Goal: Understand process/instructions

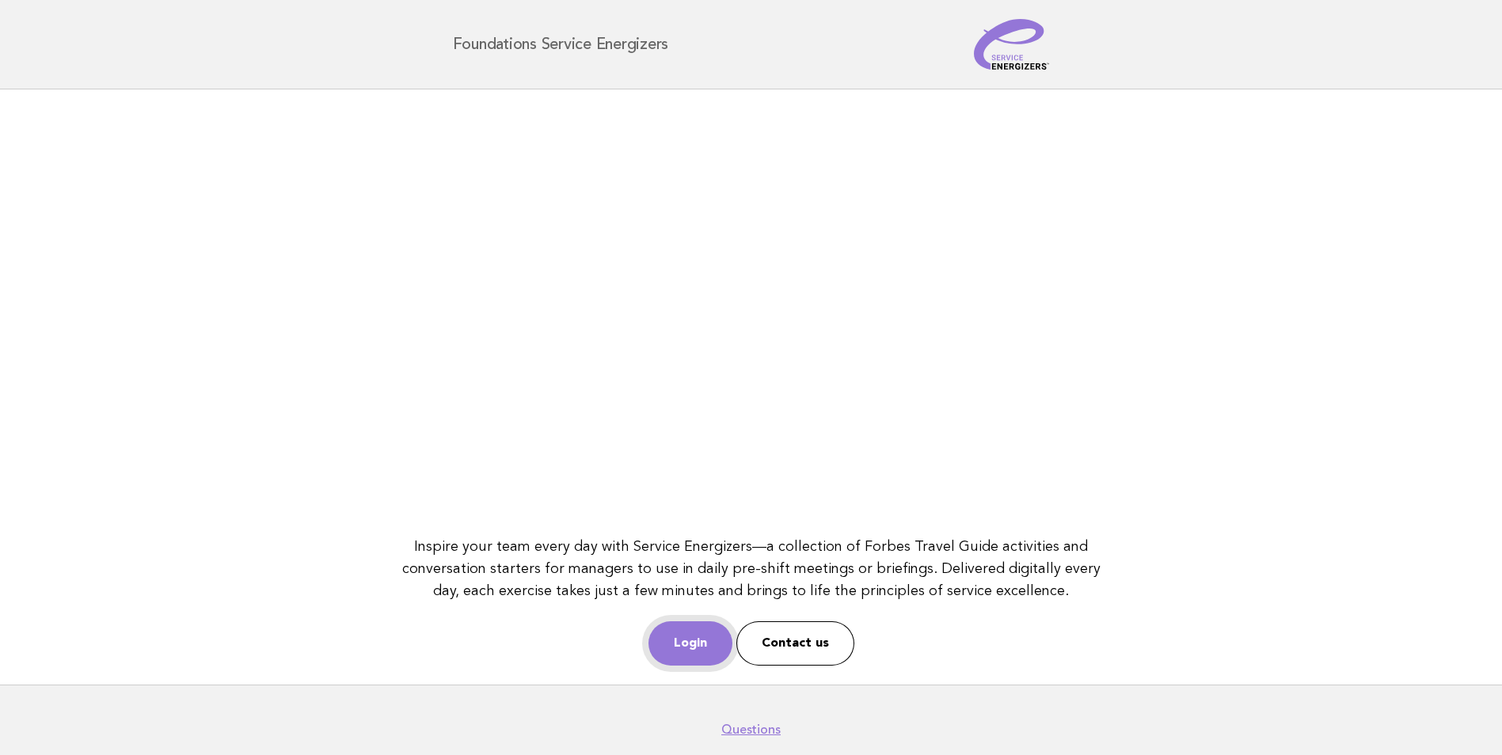
click at [684, 635] on link "Login" at bounding box center [691, 644] width 84 height 44
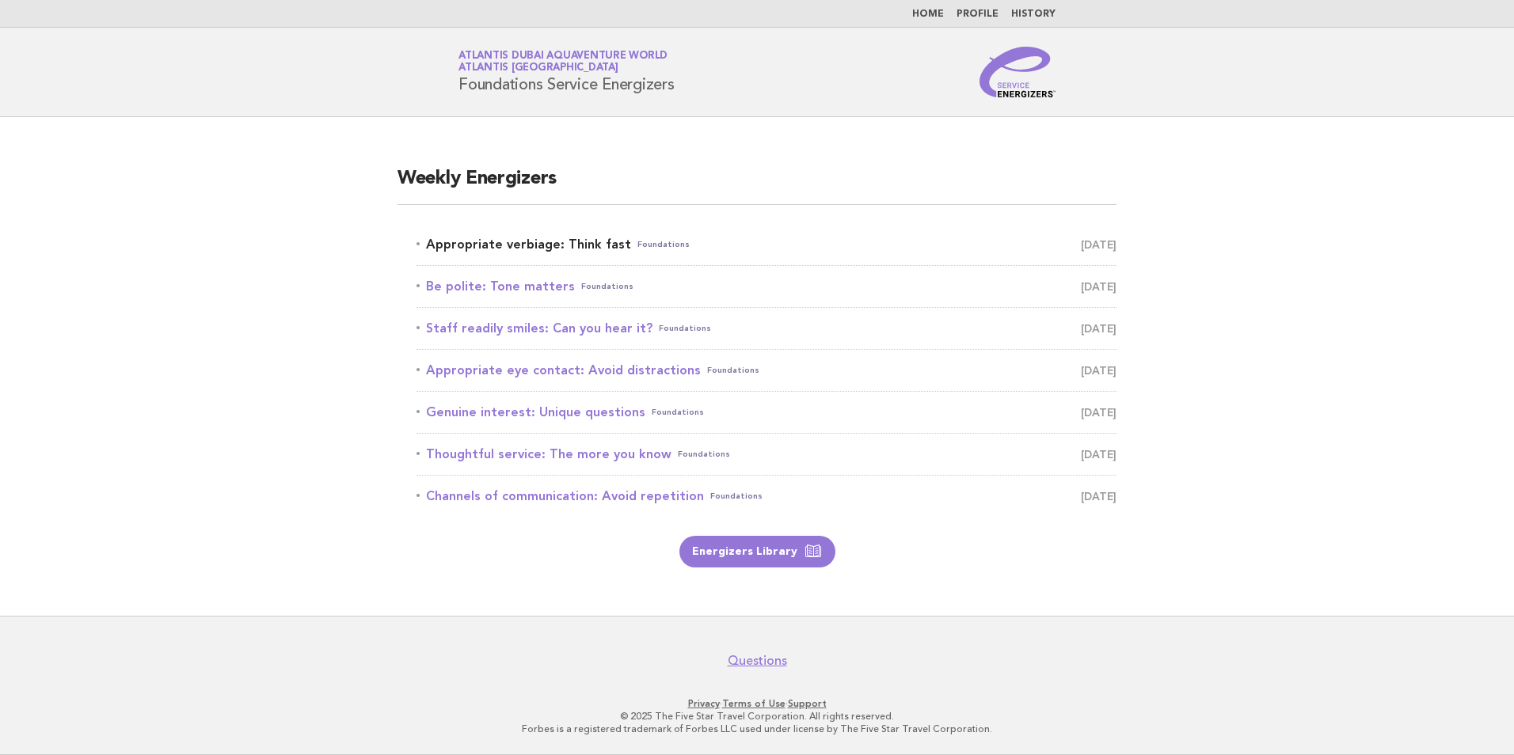
click at [565, 250] on link "Appropriate verbiage: Think fast Foundations September 19" at bounding box center [767, 245] width 700 height 22
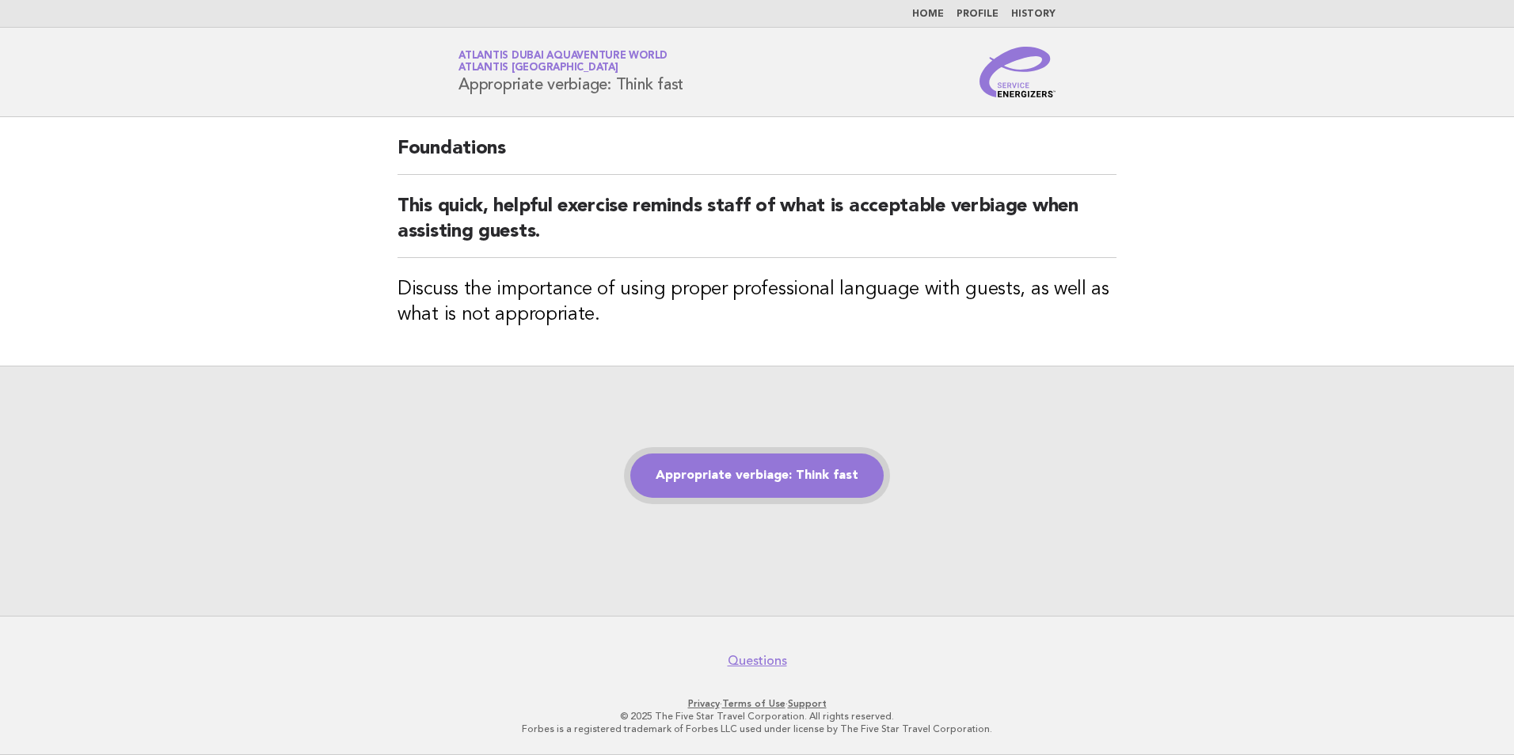
click at [748, 477] on link "Appropriate verbiage: Think fast" at bounding box center [756, 476] width 253 height 44
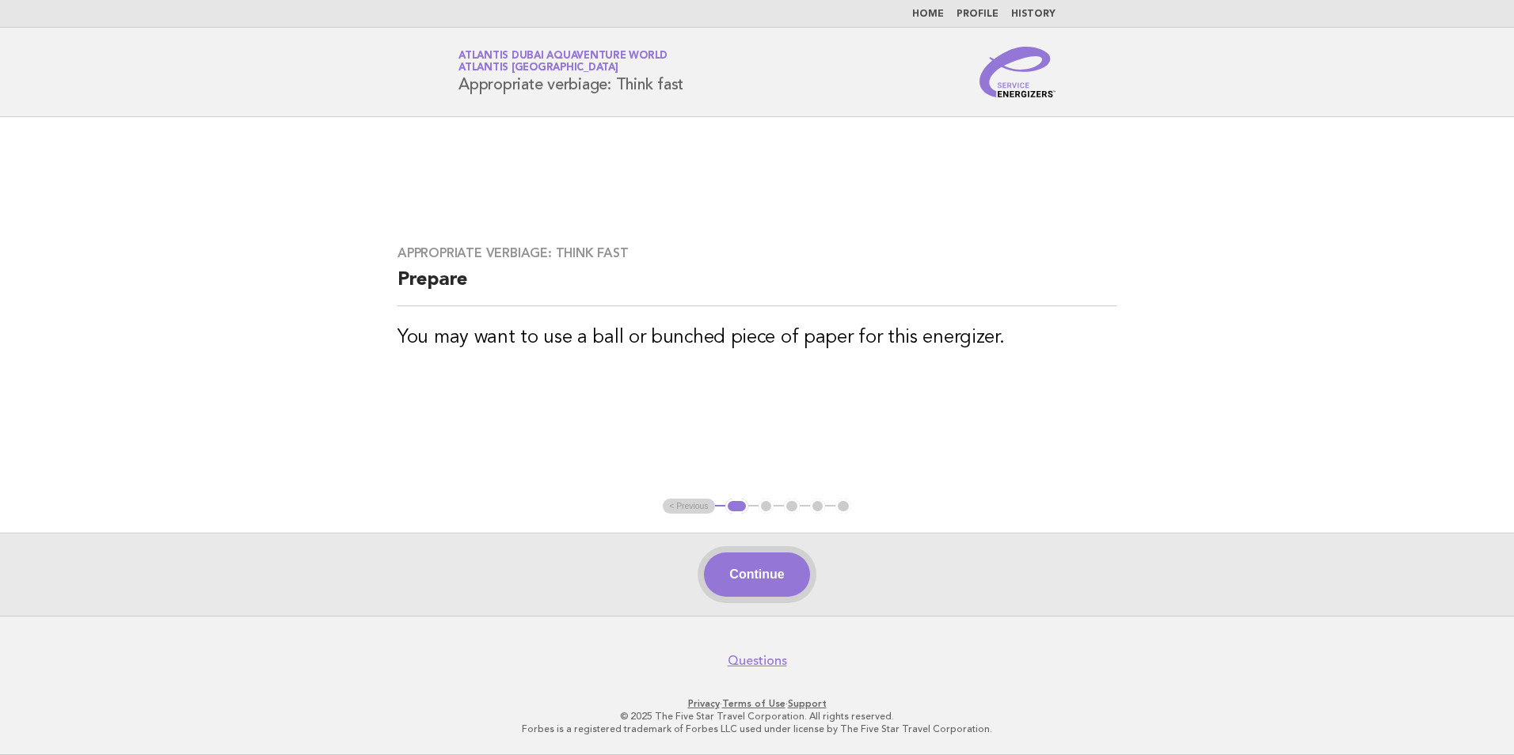
click at [740, 576] on button "Continue" at bounding box center [756, 575] width 105 height 44
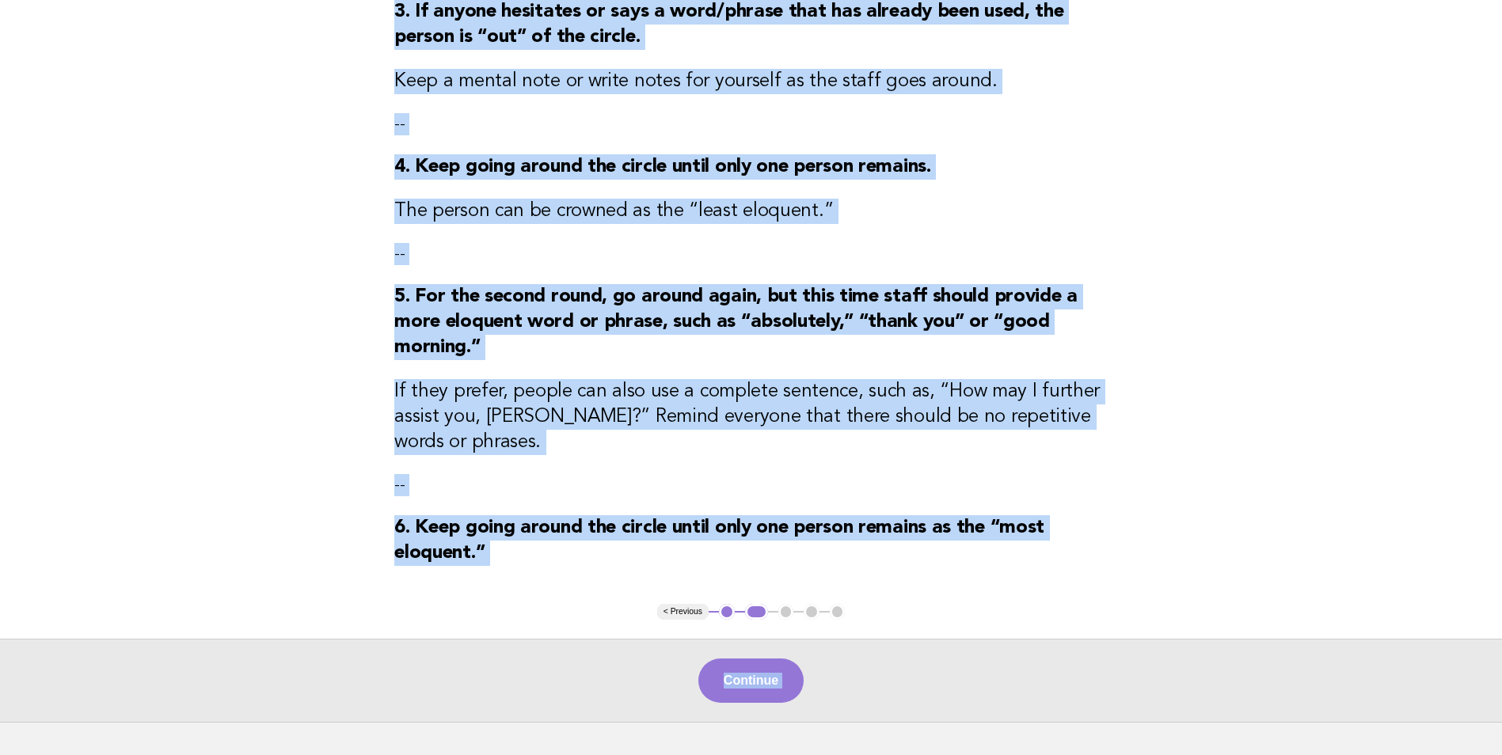
scroll to position [641, 0]
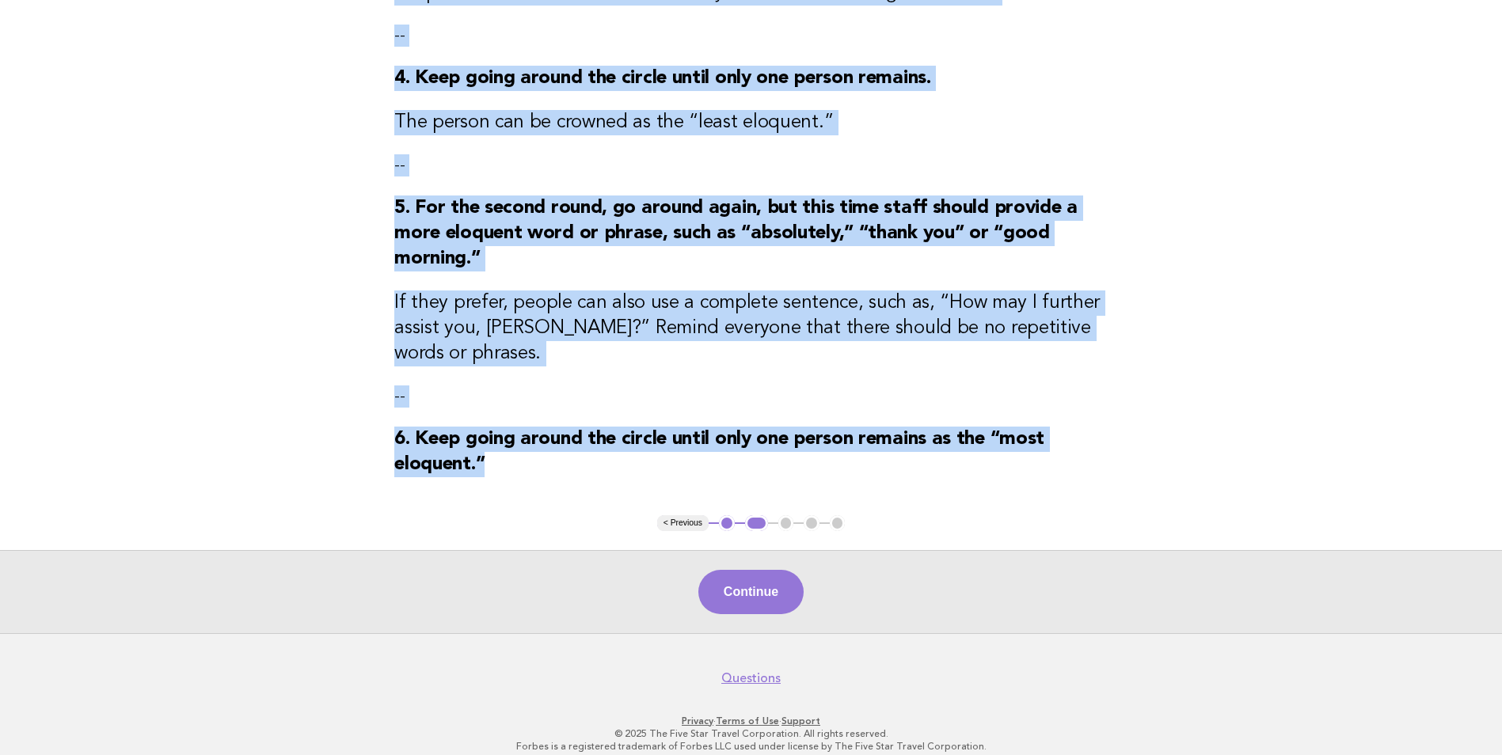
drag, startPoint x: 394, startPoint y: 143, endPoint x: 959, endPoint y: 447, distance: 642.0
drag, startPoint x: 959, startPoint y: 447, endPoint x: 825, endPoint y: 424, distance: 135.8
copy div "4. Lor ipsum do sita c adipis. Eli sedd eiusm te incidi u labo et dolore magn a…"
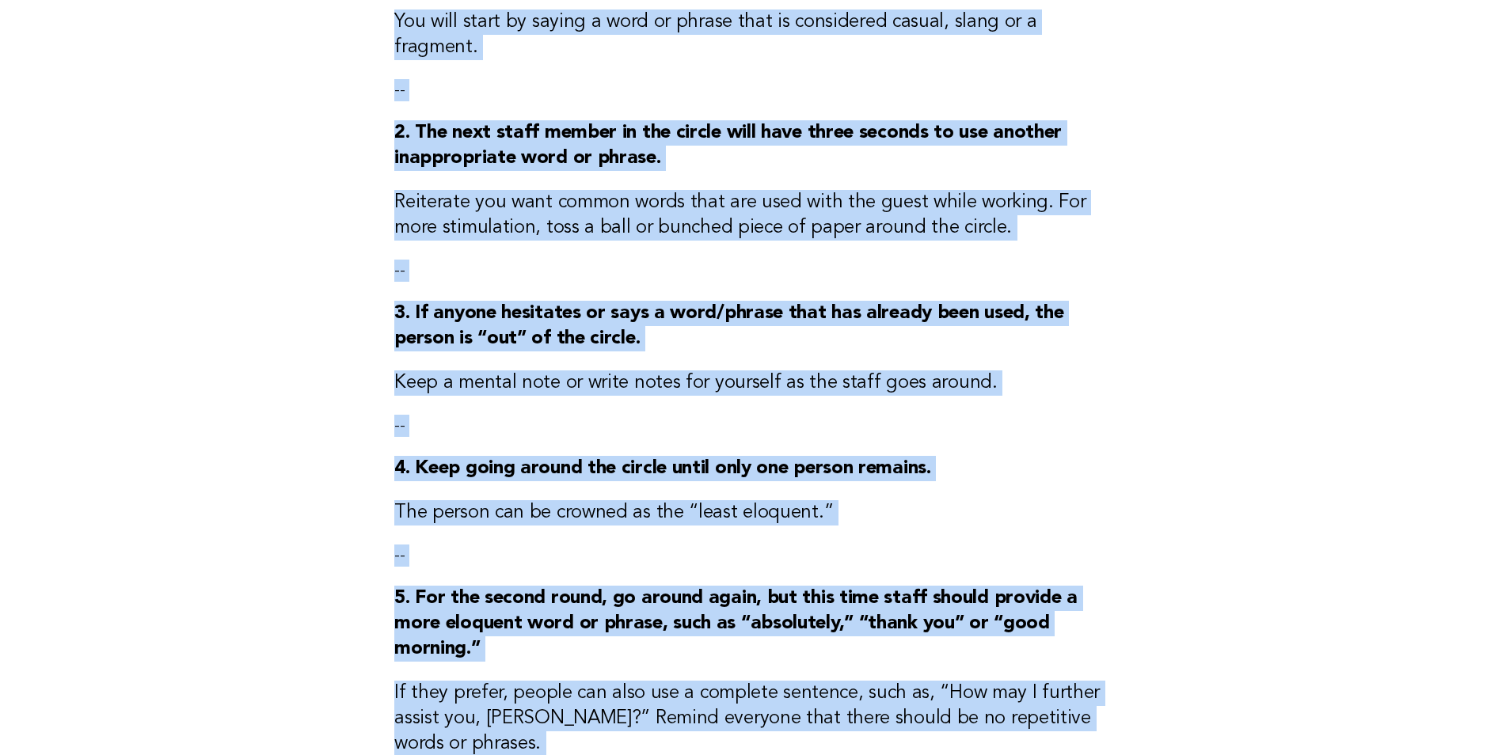
scroll to position [245, 0]
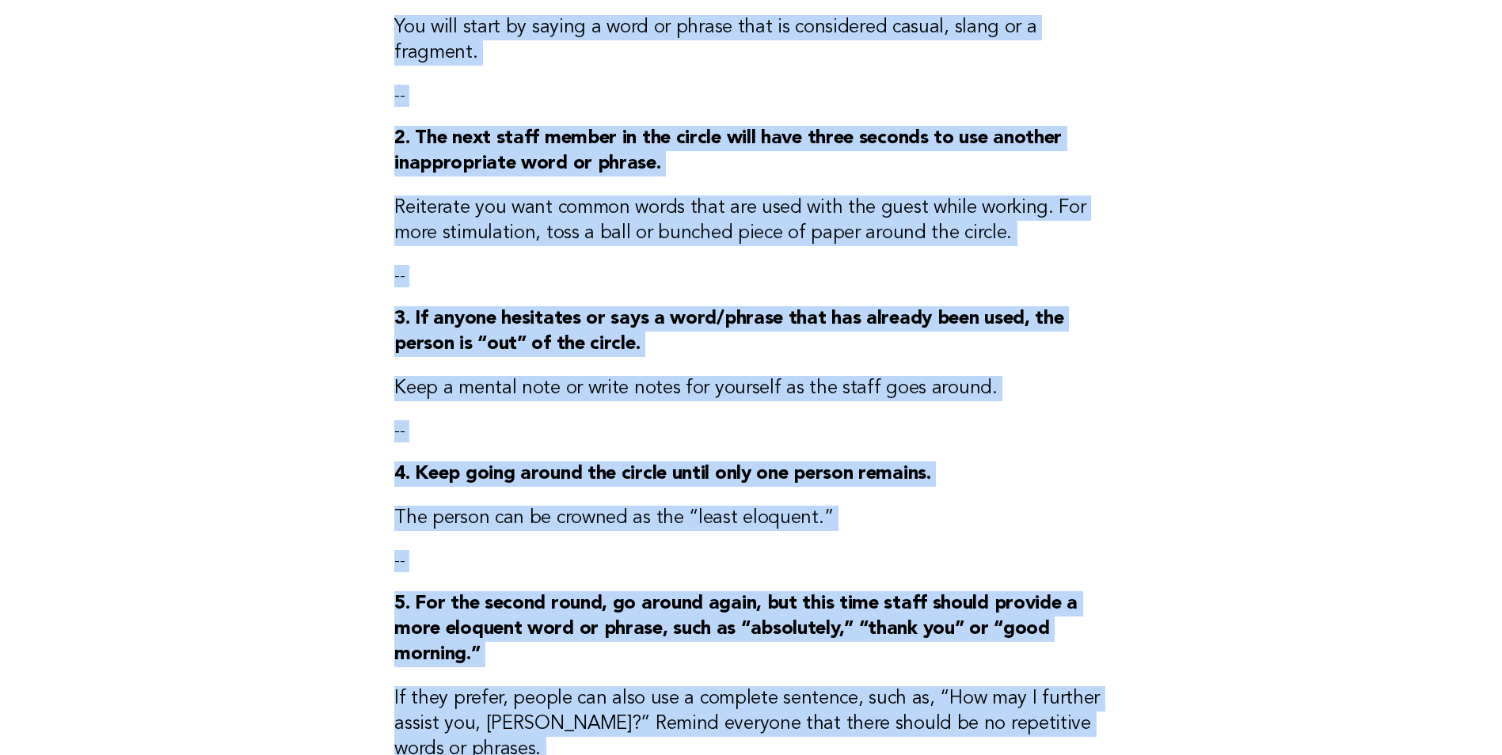
click at [312, 342] on main "Appropriate verbiage: Think fast Activity 1. Ask staff to form a circle. You wi…" at bounding box center [751, 451] width 1502 height 1158
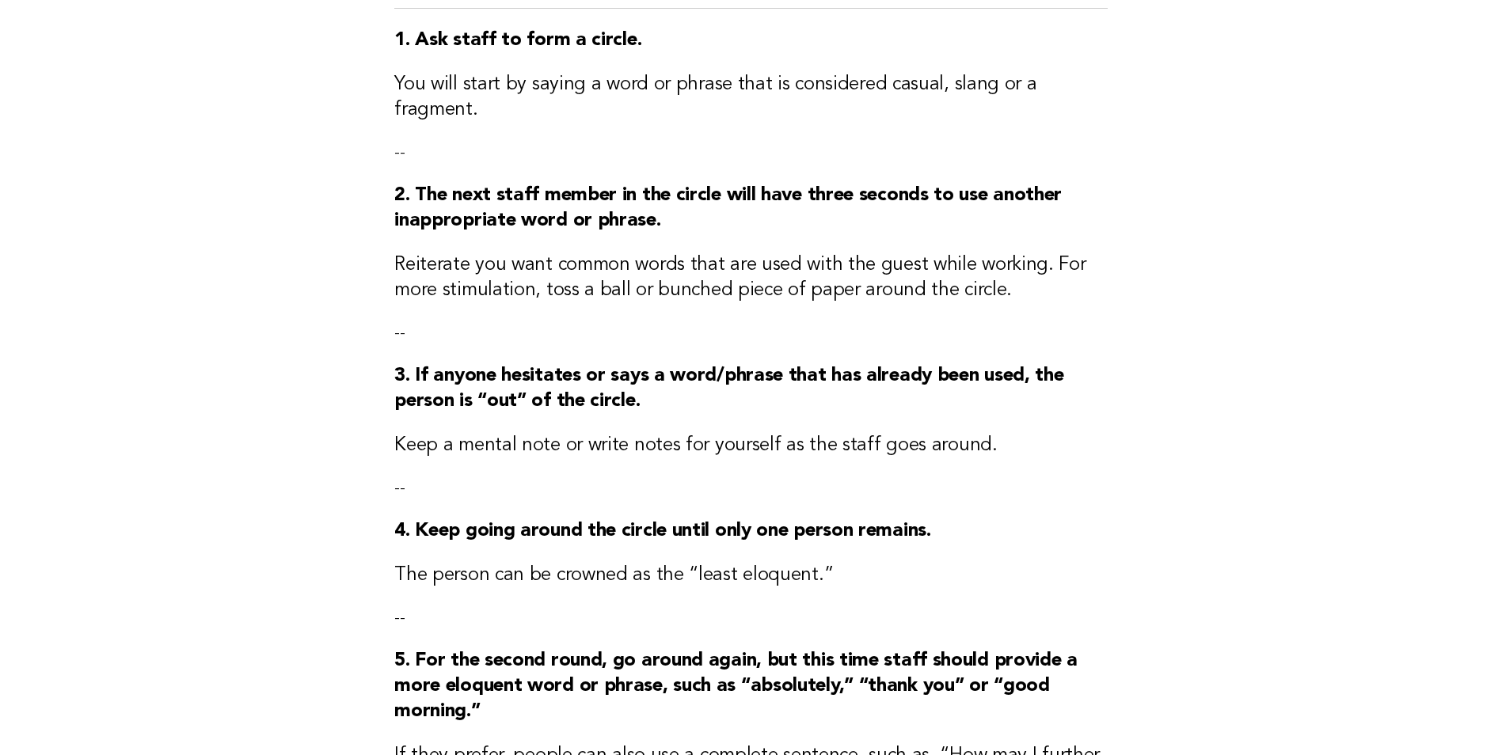
scroll to position [166, 0]
